Goal: Information Seeking & Learning: Compare options

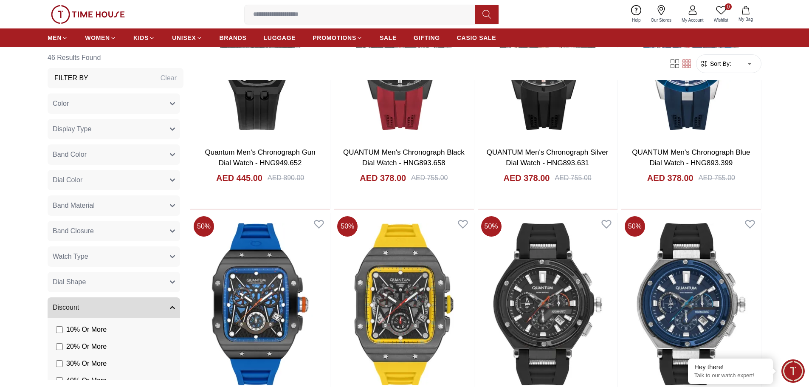
scroll to position [1104, 0]
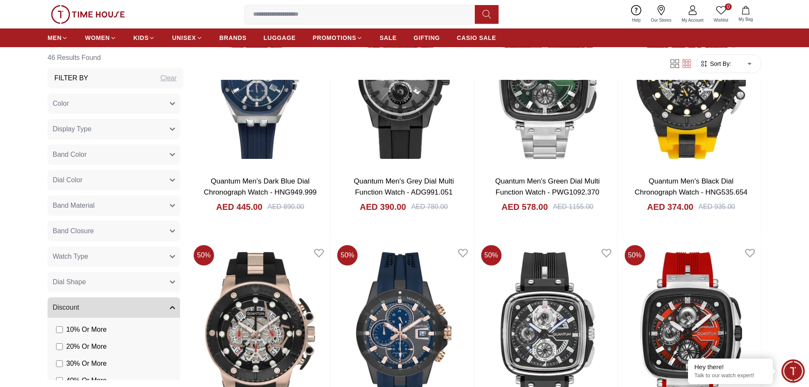
scroll to position [2506, 0]
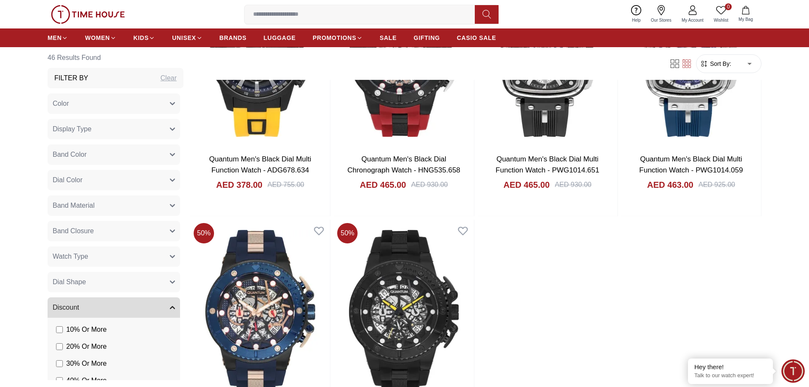
scroll to position [3143, 0]
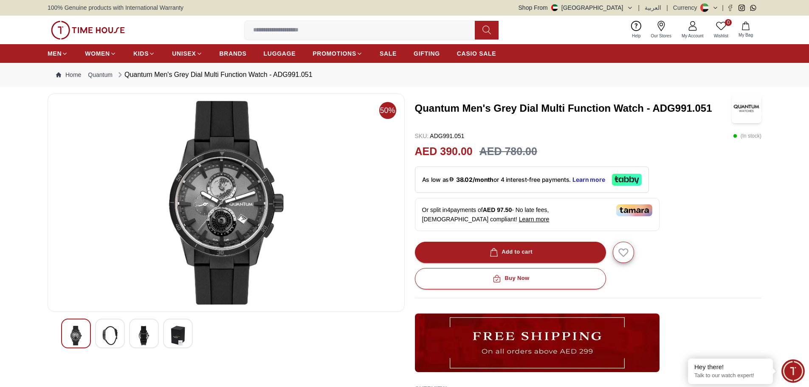
click at [236, 205] on img at bounding box center [226, 203] width 343 height 204
click at [115, 337] on img at bounding box center [109, 336] width 15 height 20
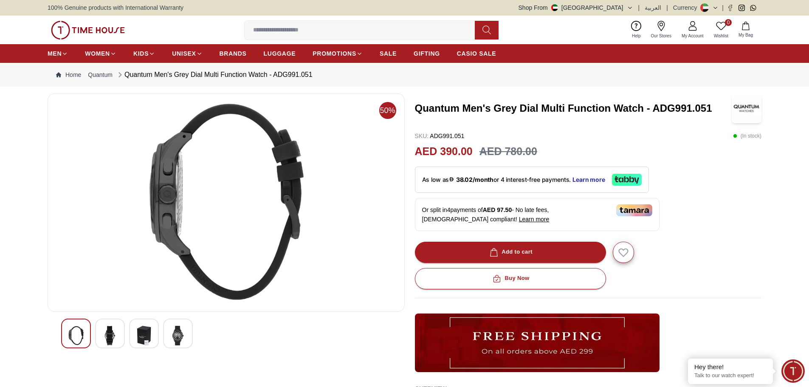
click at [129, 337] on div at bounding box center [144, 334] width 30 height 30
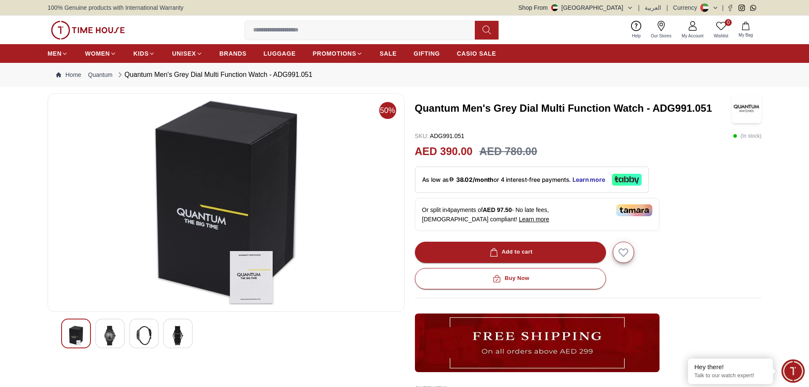
click at [168, 336] on div at bounding box center [178, 334] width 30 height 30
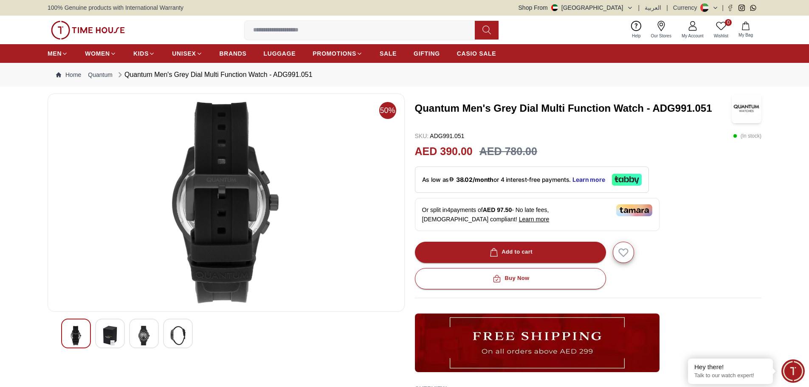
click at [67, 333] on div at bounding box center [76, 334] width 30 height 30
click at [72, 333] on img at bounding box center [75, 336] width 15 height 20
click at [74, 334] on img at bounding box center [75, 336] width 15 height 20
click at [151, 336] on img at bounding box center [143, 336] width 15 height 20
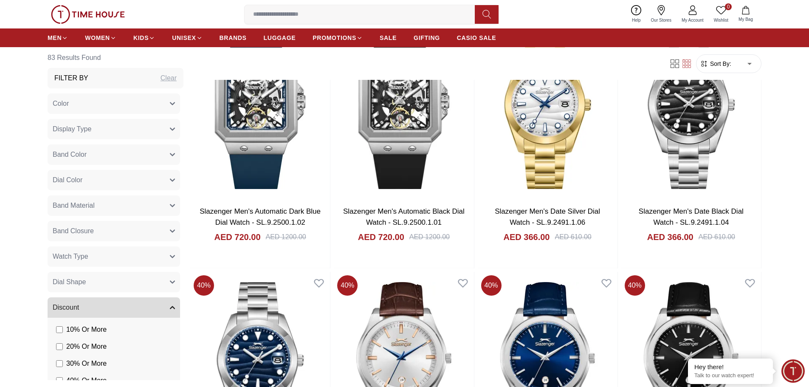
scroll to position [103, 0]
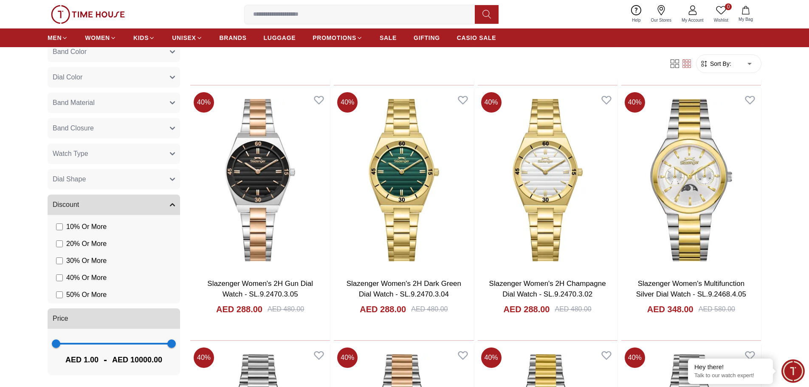
scroll to position [1717, 0]
